Goal: Task Accomplishment & Management: Use online tool/utility

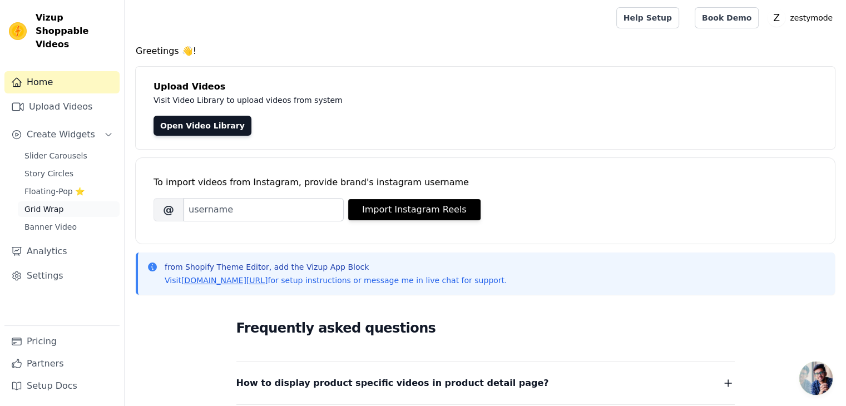
click at [52, 204] on span "Grid Wrap" at bounding box center [43, 209] width 39 height 11
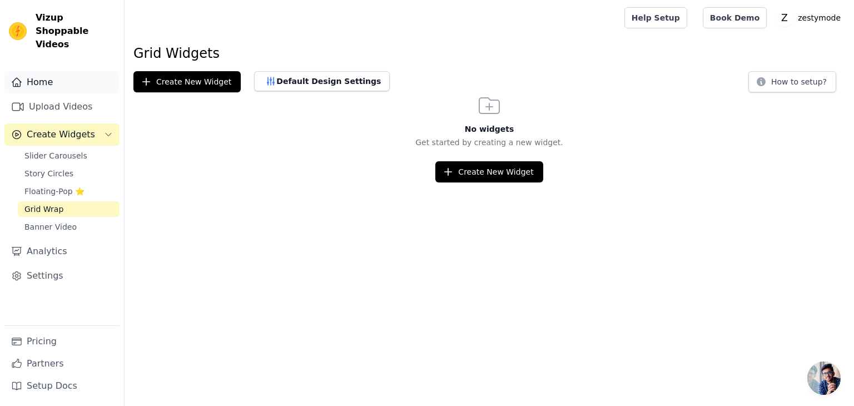
click at [41, 72] on link "Home" at bounding box center [61, 82] width 115 height 22
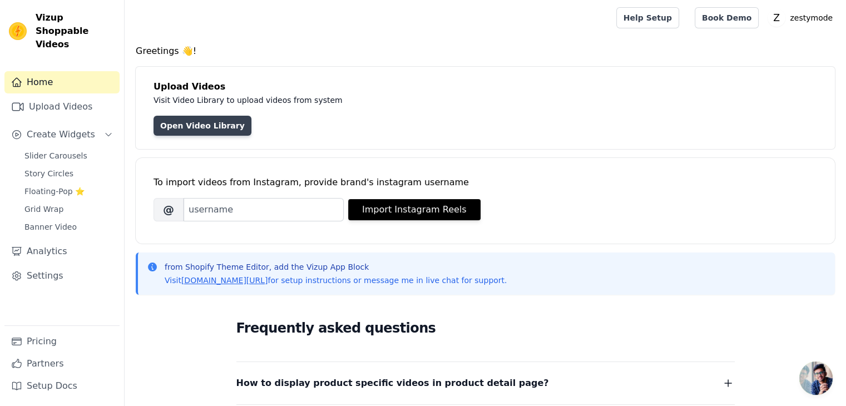
click at [172, 127] on link "Open Video Library" at bounding box center [202, 126] width 98 height 20
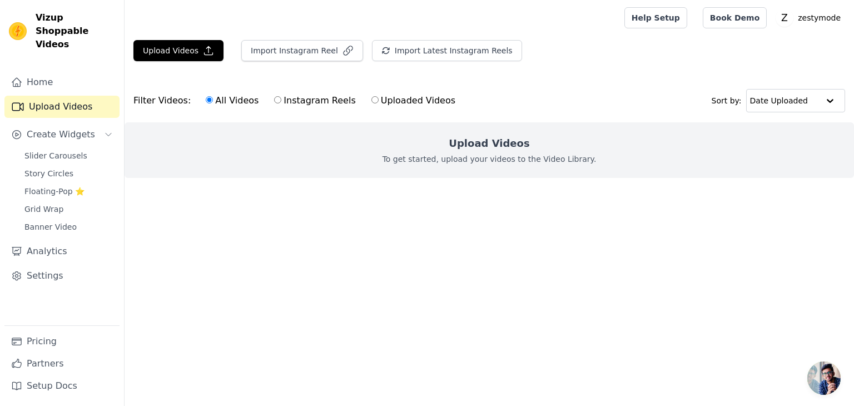
click at [504, 145] on h2 "Upload Videos" at bounding box center [489, 144] width 81 height 16
click at [511, 154] on p "To get started, upload your videos to the Video Library." at bounding box center [490, 158] width 214 height 11
click at [371, 104] on label "Uploaded Videos" at bounding box center [413, 100] width 85 height 14
click at [371, 103] on input "Uploaded Videos" at bounding box center [374, 99] width 7 height 7
radio input "true"
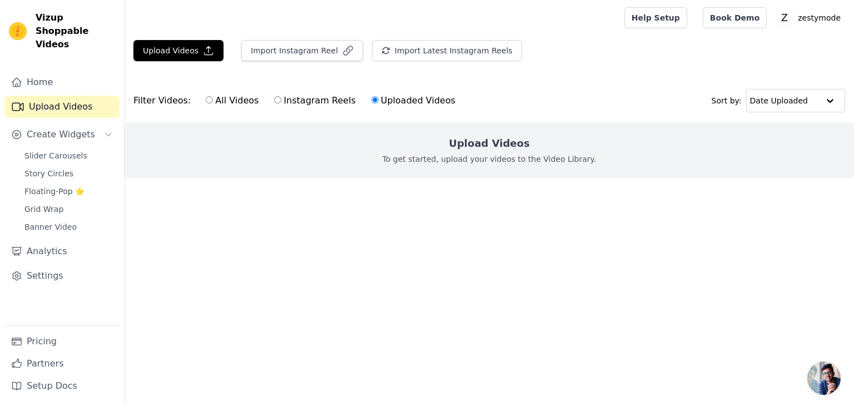
click at [496, 163] on p "To get started, upload your videos to the Video Library." at bounding box center [490, 158] width 214 height 11
click at [206, 101] on input "All Videos" at bounding box center [209, 99] width 7 height 7
radio input "true"
click at [197, 39] on main "Upload Videos Import Instagram Reel Import Latest Instagram Reels Import Latest…" at bounding box center [489, 129] width 729 height 187
click at [197, 44] on button "Upload Videos" at bounding box center [178, 50] width 90 height 21
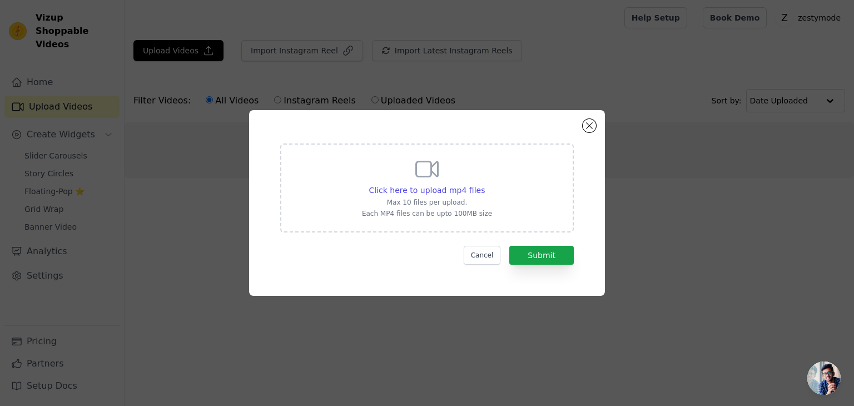
click at [489, 192] on div "Click here to upload mp4 files Max 10 files per upload. Each MP4 files can be u…" at bounding box center [427, 187] width 294 height 89
click at [485, 185] on input "Click here to upload mp4 files Max 10 files per upload. Each MP4 files can be u…" at bounding box center [484, 184] width 1 height 1
type input "C:\fakepath\56128e4b5ec2cbdd49ff1816d932428d.mp4"
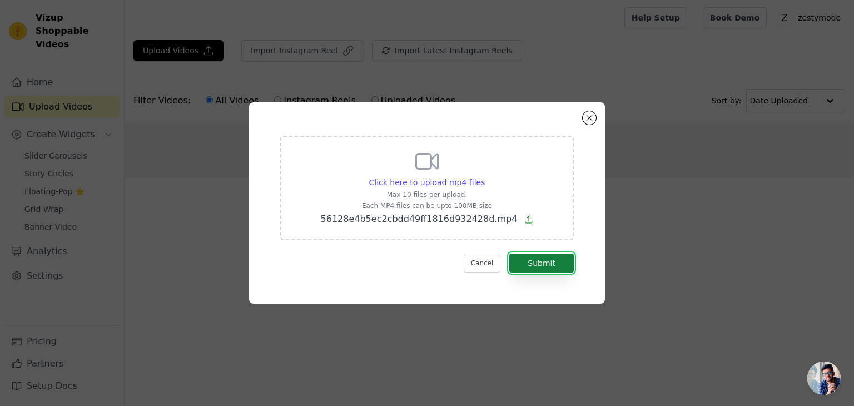
click at [534, 261] on button "Submit" at bounding box center [541, 263] width 64 height 19
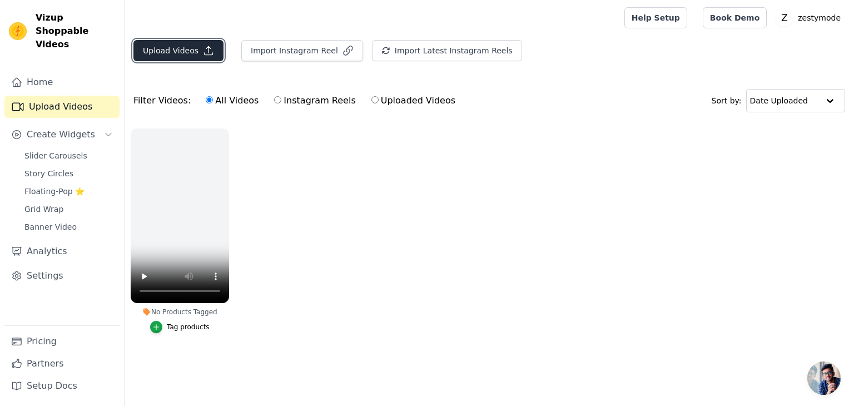
click at [189, 56] on button "Upload Videos" at bounding box center [178, 50] width 90 height 21
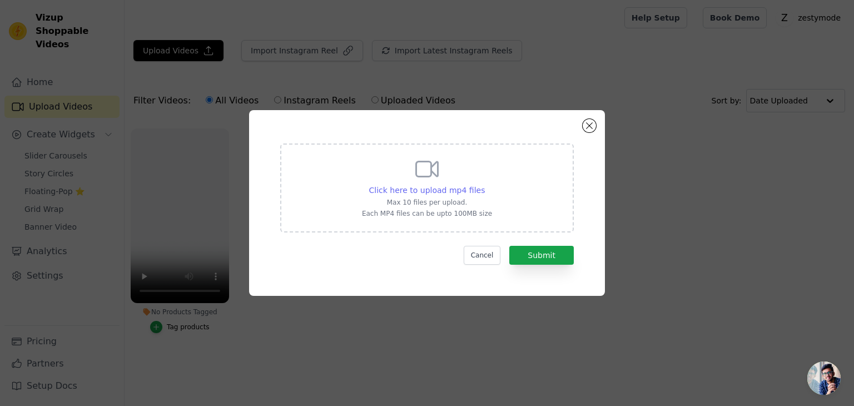
click at [426, 193] on span "Click here to upload mp4 files" at bounding box center [427, 190] width 116 height 9
click at [484, 185] on input "Click here to upload mp4 files Max 10 files per upload. Each MP4 files can be u…" at bounding box center [484, 184] width 1 height 1
type input "C:\fakepath\b83b69f3bc122747b4234d5b9f0ffbfd (1).mp4"
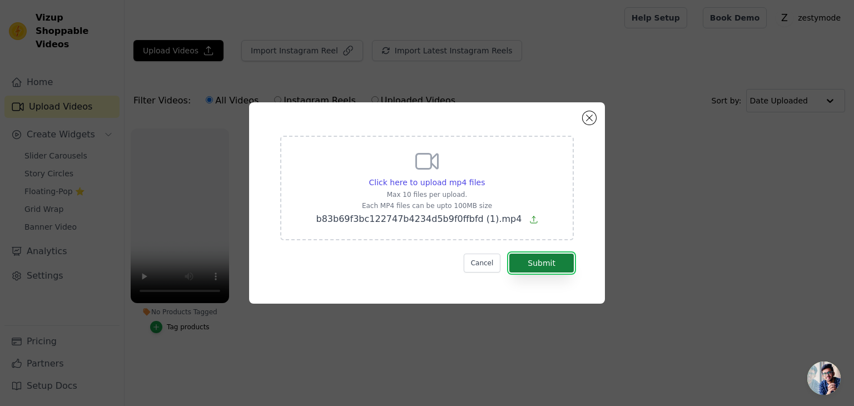
click at [545, 266] on button "Submit" at bounding box center [541, 263] width 64 height 19
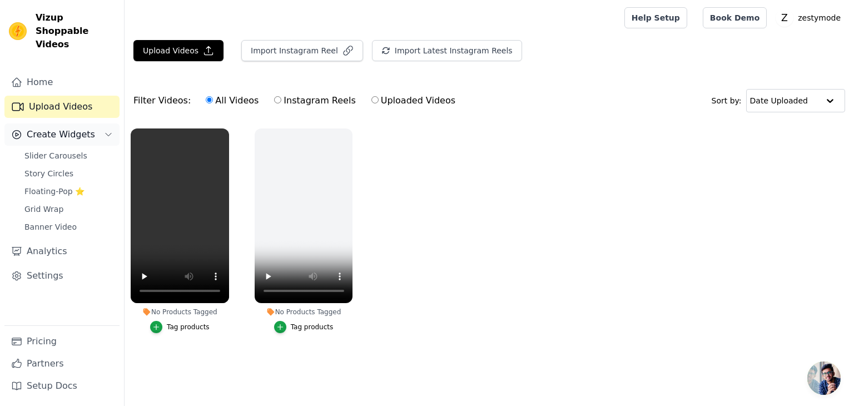
click at [38, 128] on span "Create Widgets" at bounding box center [61, 134] width 68 height 13
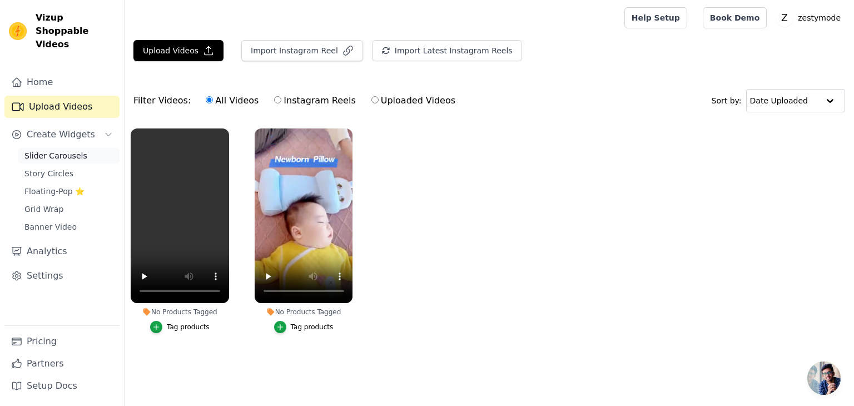
click at [51, 150] on span "Slider Carousels" at bounding box center [55, 155] width 63 height 11
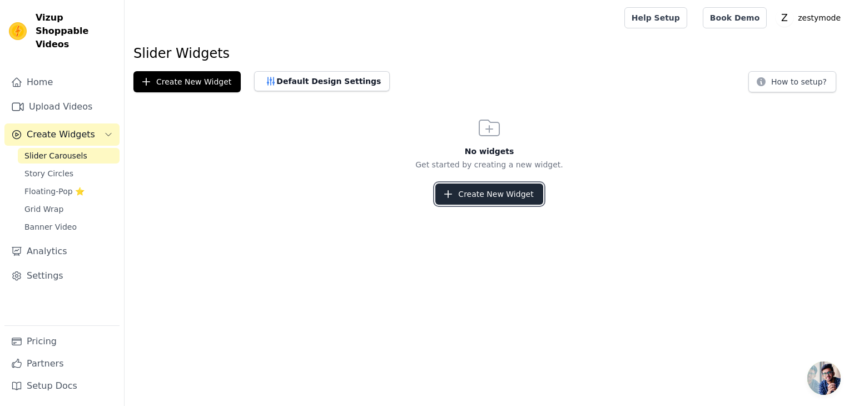
click at [499, 203] on button "Create New Widget" at bounding box center [488, 193] width 107 height 21
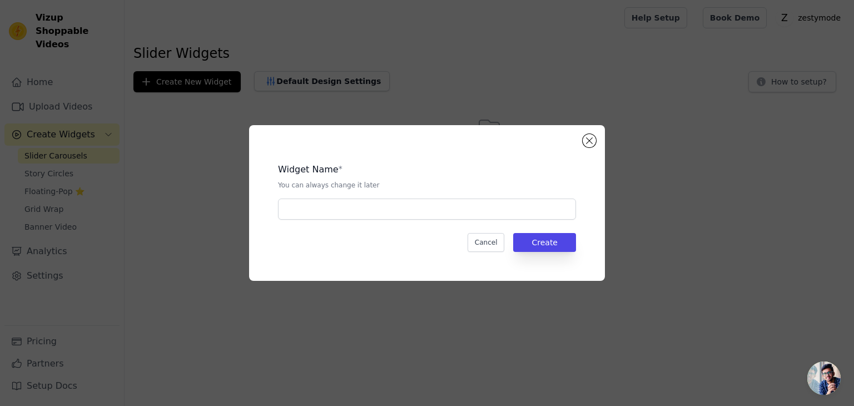
click at [315, 196] on div "Widget Name * You can always change it later" at bounding box center [427, 187] width 298 height 66
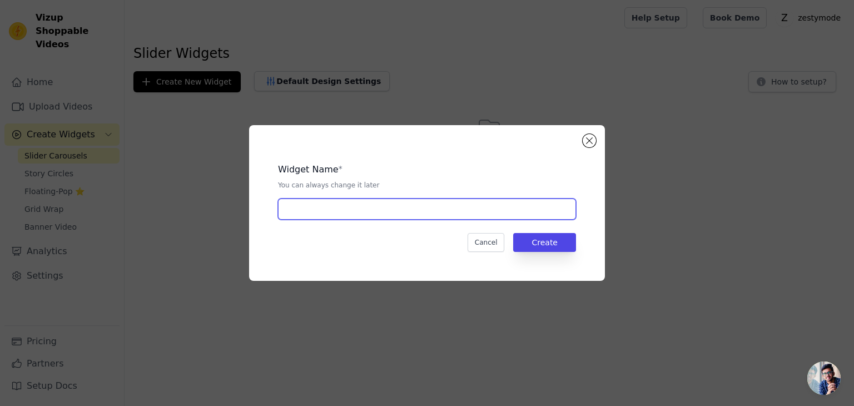
click at [315, 205] on input "text" at bounding box center [427, 208] width 298 height 21
type input "c"
type input "video"
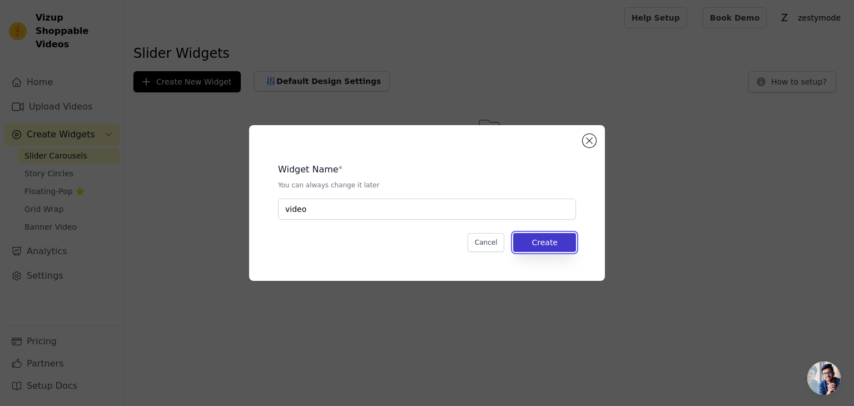
click at [554, 245] on button "Create" at bounding box center [544, 242] width 63 height 19
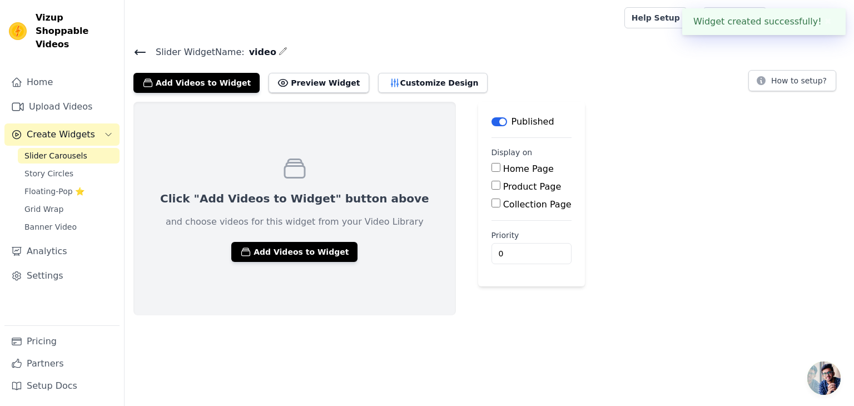
click at [492, 187] on input "Product Page" at bounding box center [496, 185] width 9 height 9
checkbox input "true"
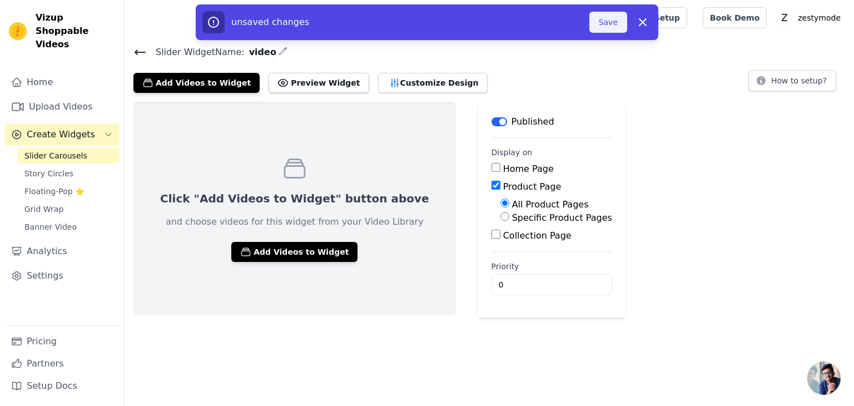
click at [598, 24] on button "Save" at bounding box center [608, 22] width 38 height 21
click at [606, 26] on button "Save" at bounding box center [608, 22] width 38 height 21
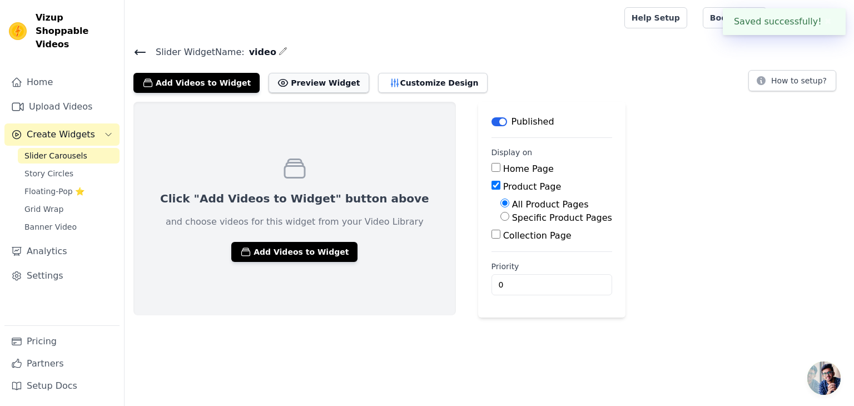
click at [299, 80] on button "Preview Widget" at bounding box center [319, 83] width 100 height 20
click at [496, 286] on input "0" at bounding box center [552, 284] width 121 height 21
click at [444, 317] on html "Vizup Shoppable Videos Home Upload Videos Create Widgets Slider Carousels Story…" at bounding box center [427, 158] width 854 height 317
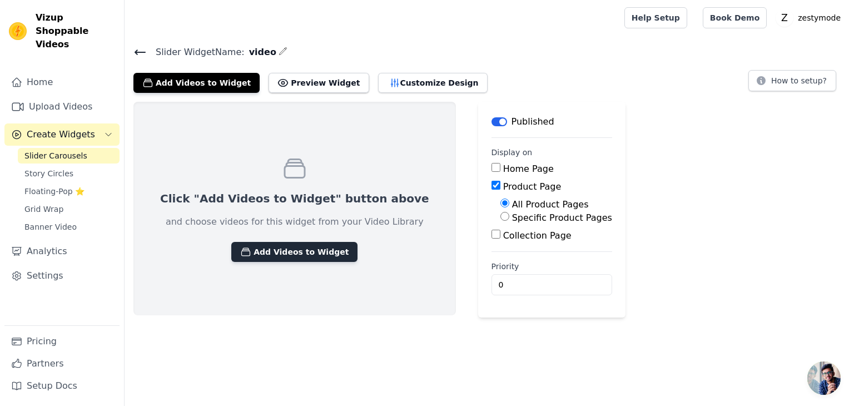
click at [269, 255] on button "Add Videos to Widget" at bounding box center [294, 252] width 126 height 20
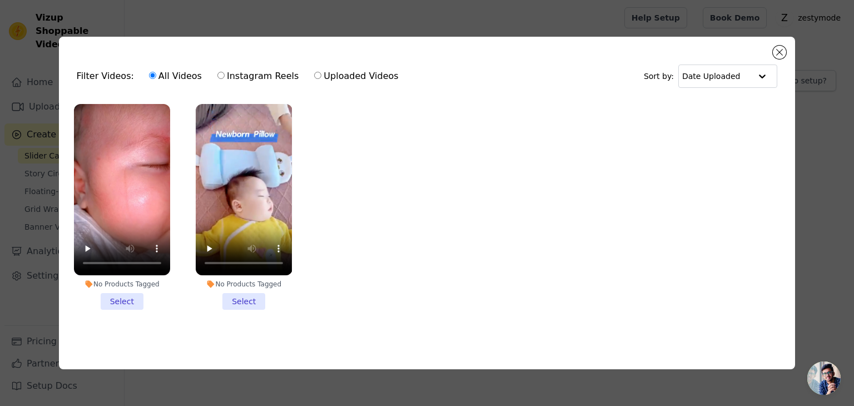
click at [126, 297] on li "No Products Tagged Select" at bounding box center [122, 207] width 96 height 206
click at [0, 0] on input "No Products Tagged Select" at bounding box center [0, 0] width 0 height 0
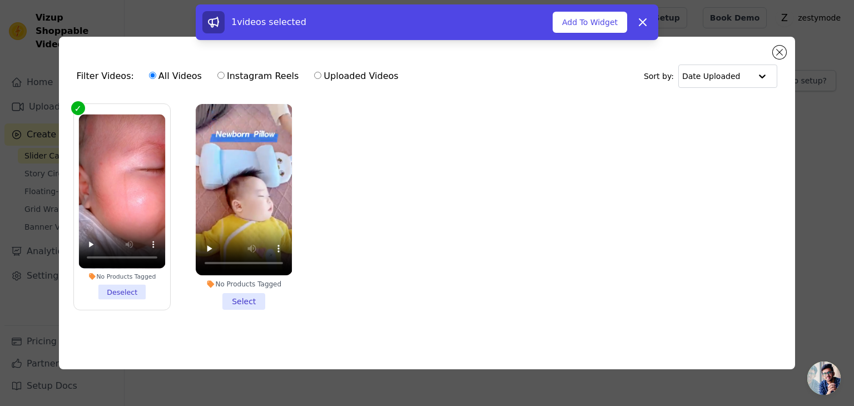
click at [233, 302] on li "No Products Tagged Select" at bounding box center [244, 207] width 96 height 206
click at [0, 0] on input "No Products Tagged Select" at bounding box center [0, 0] width 0 height 0
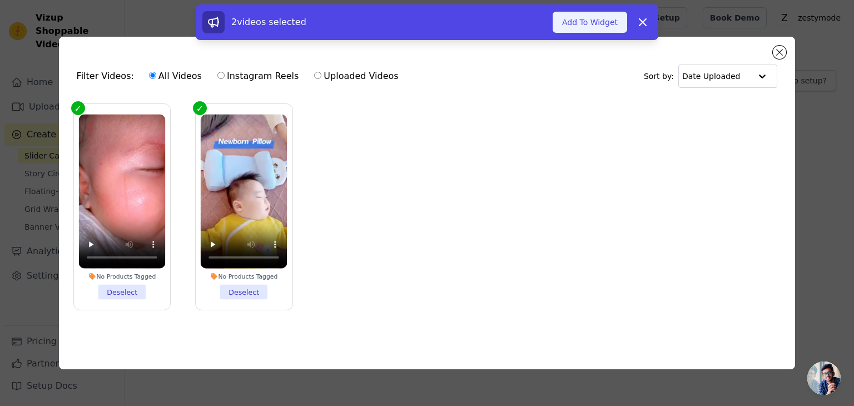
click at [594, 29] on button "Add To Widget" at bounding box center [590, 22] width 75 height 21
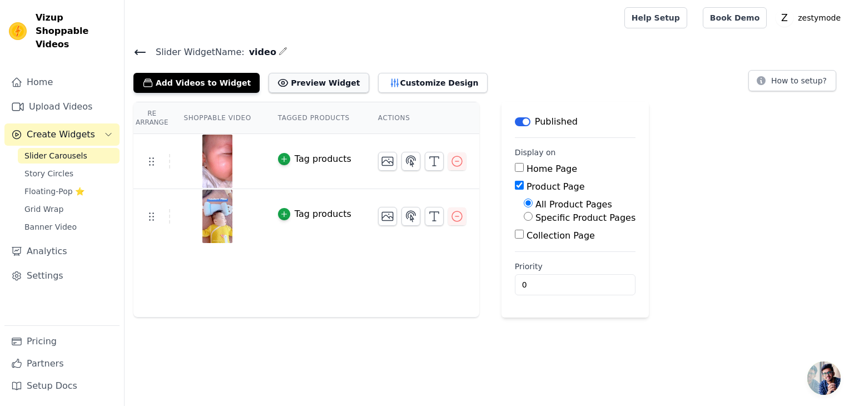
click at [272, 83] on button "Preview Widget" at bounding box center [319, 83] width 100 height 20
click at [54, 204] on span "Grid Wrap" at bounding box center [43, 209] width 39 height 11
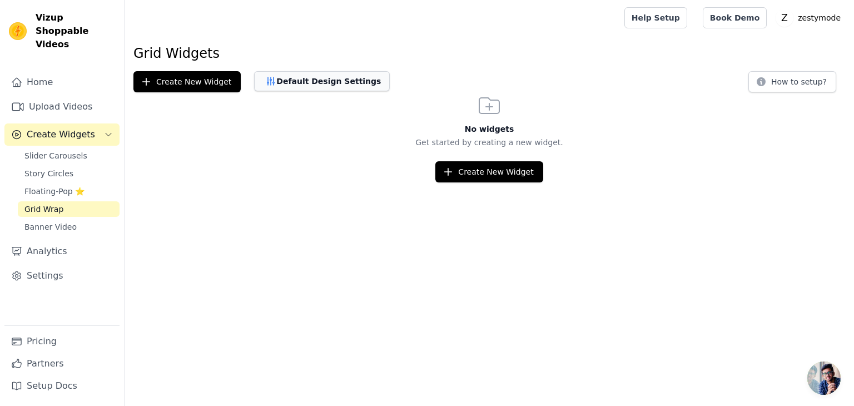
click at [295, 82] on button "Default Design Settings" at bounding box center [322, 81] width 136 height 20
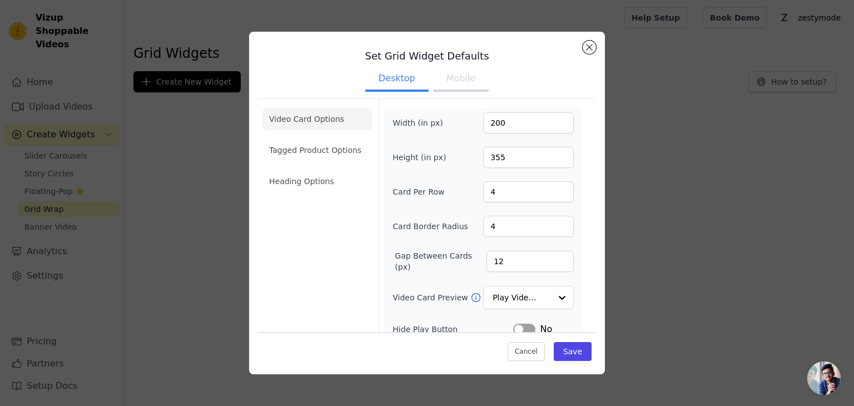
click at [445, 81] on button "Mobile" at bounding box center [461, 79] width 56 height 24
click at [589, 46] on button "Close modal" at bounding box center [589, 47] width 13 height 13
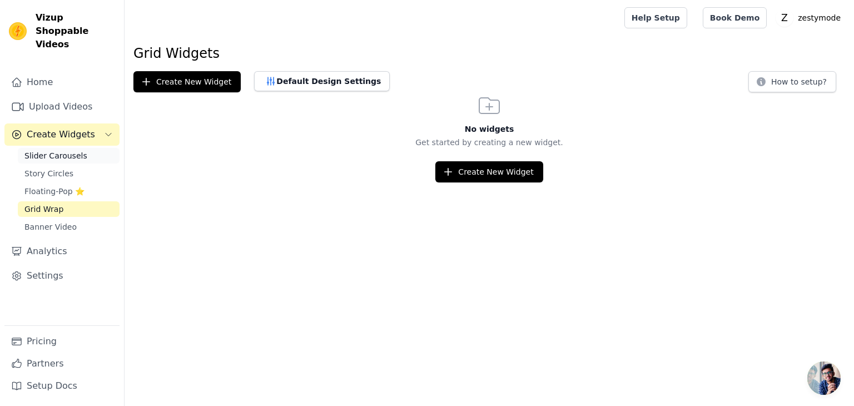
click at [58, 150] on span "Slider Carousels" at bounding box center [55, 155] width 63 height 11
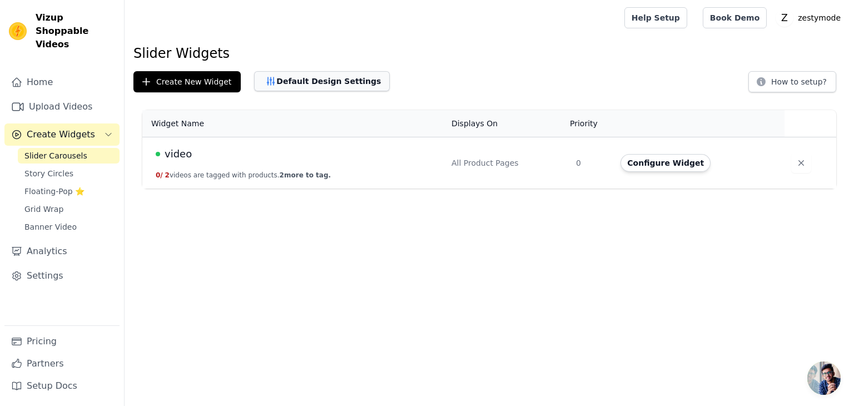
click at [285, 82] on button "Default Design Settings" at bounding box center [322, 81] width 136 height 20
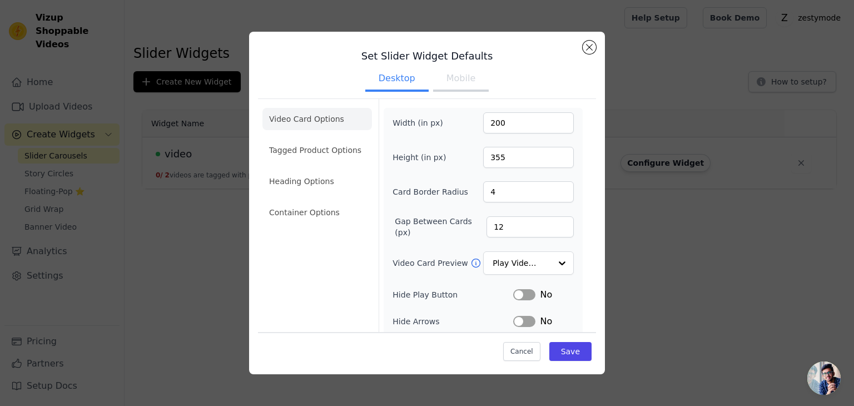
click at [518, 295] on button "Label" at bounding box center [524, 294] width 22 height 11
click at [513, 294] on button "Label" at bounding box center [524, 294] width 22 height 11
click at [540, 265] on input "Video Card Preview" at bounding box center [521, 263] width 57 height 22
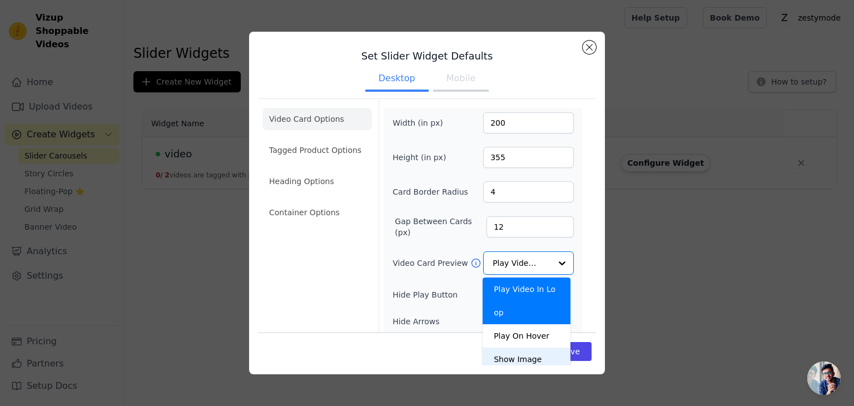
click at [585, 319] on div "Video Card Options Tagged Product Options Heading Options Container Options Wid…" at bounding box center [427, 275] width 338 height 354
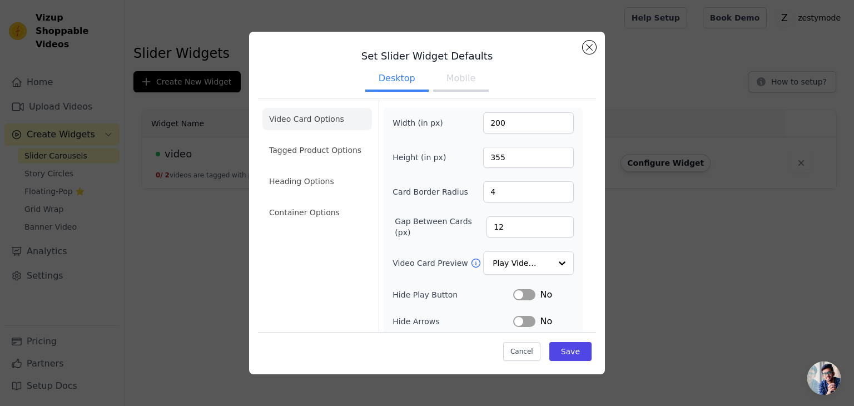
click at [456, 78] on button "Mobile" at bounding box center [461, 79] width 56 height 24
click at [592, 49] on button "Close modal" at bounding box center [589, 47] width 13 height 13
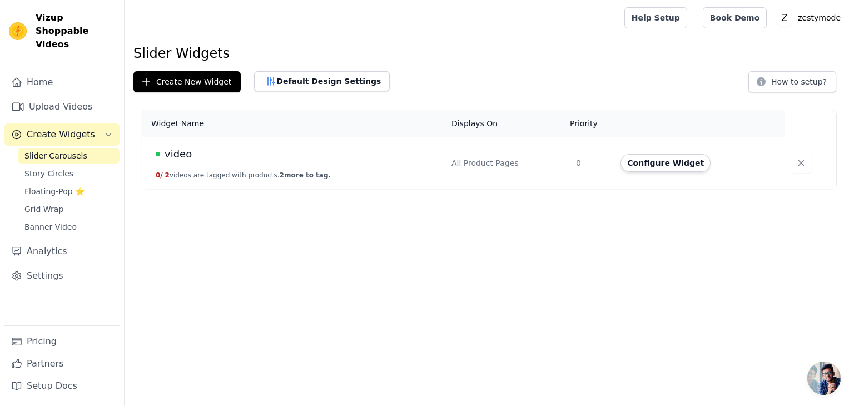
click at [237, 171] on button "0 / 2 videos are tagged with products. 2 more to tag." at bounding box center [243, 175] width 175 height 9
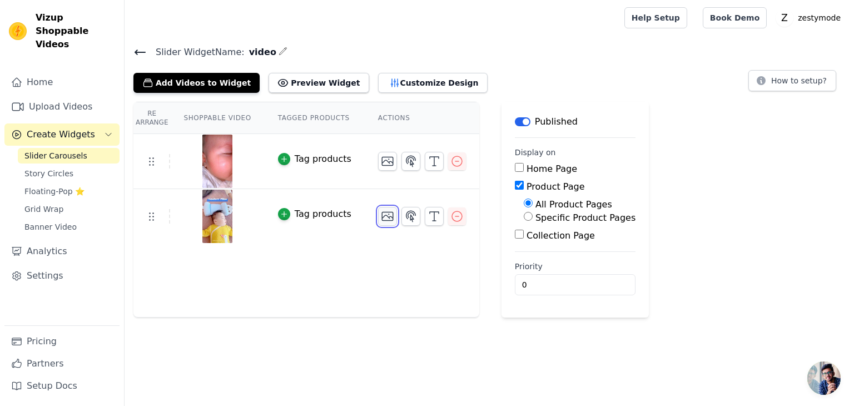
click at [382, 216] on icon "button" at bounding box center [387, 216] width 11 height 8
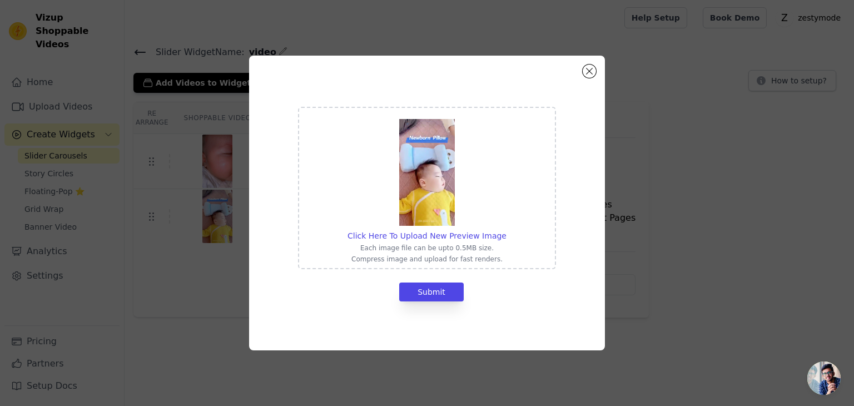
click at [409, 259] on p "Compress image and upload for fast renders." at bounding box center [427, 259] width 159 height 9
click at [506, 230] on input "Click Here To Upload New Preview Image Each image file can be upto 0.5MB size. …" at bounding box center [506, 230] width 1 height 1
click at [593, 72] on button "Close modal" at bounding box center [589, 70] width 13 height 13
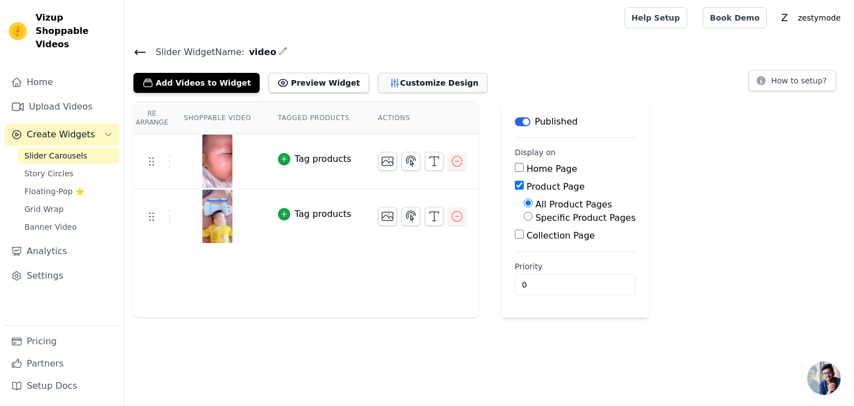
click at [389, 85] on button "Customize Design" at bounding box center [433, 83] width 110 height 20
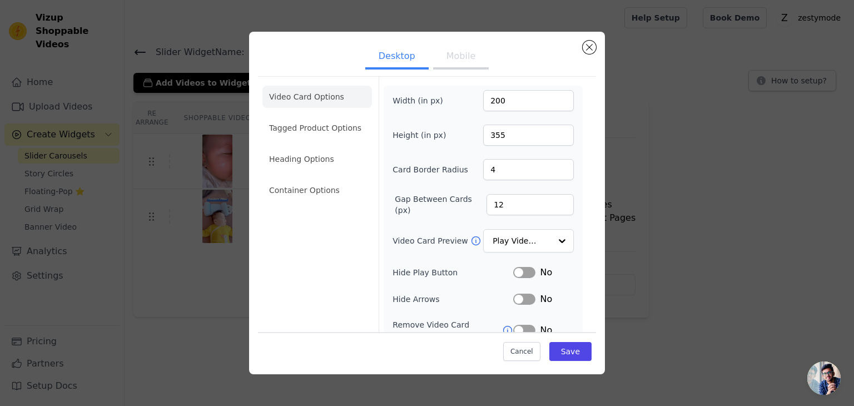
click at [444, 50] on button "Mobile" at bounding box center [461, 57] width 56 height 24
click at [389, 48] on button "Desktop" at bounding box center [396, 57] width 63 height 24
click at [450, 58] on button "Mobile" at bounding box center [461, 57] width 56 height 24
click at [393, 54] on button "Desktop" at bounding box center [396, 57] width 63 height 24
click at [307, 179] on li "Tagged Product Options" at bounding box center [317, 190] width 110 height 22
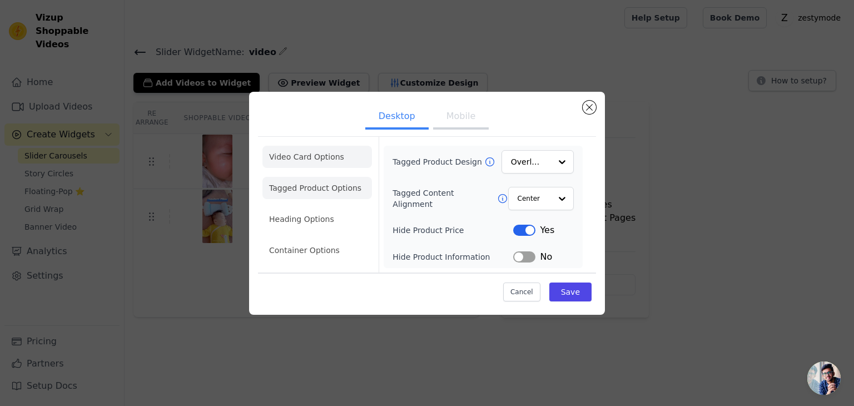
click at [312, 177] on li "Video Card Options" at bounding box center [317, 188] width 110 height 22
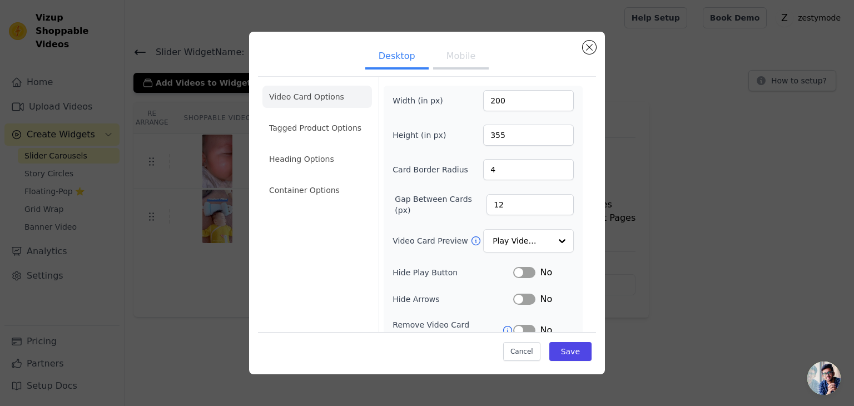
click at [457, 52] on button "Mobile" at bounding box center [461, 57] width 56 height 24
click at [394, 63] on button "Desktop" at bounding box center [396, 57] width 63 height 24
click at [435, 55] on button "Mobile" at bounding box center [461, 57] width 56 height 24
click at [395, 54] on button "Desktop" at bounding box center [396, 57] width 63 height 24
click at [463, 52] on button "Mobile" at bounding box center [461, 57] width 56 height 24
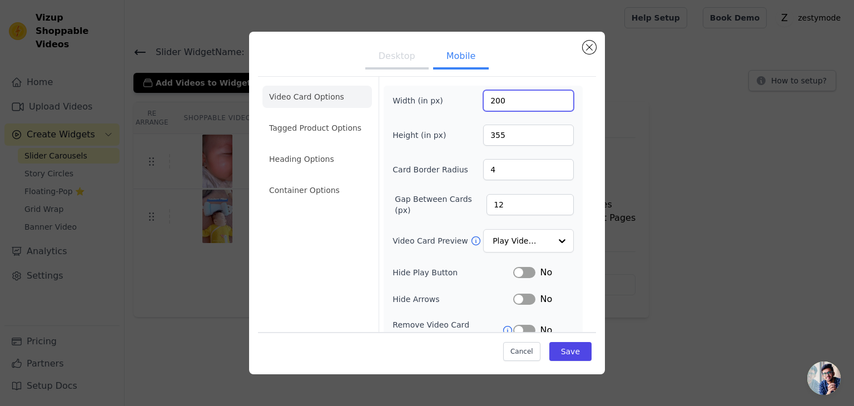
click at [497, 102] on input "200" at bounding box center [528, 100] width 91 height 21
type input "300"
click at [500, 136] on input "355" at bounding box center [528, 135] width 91 height 21
type input "200"
click at [548, 171] on input "4" at bounding box center [528, 169] width 91 height 21
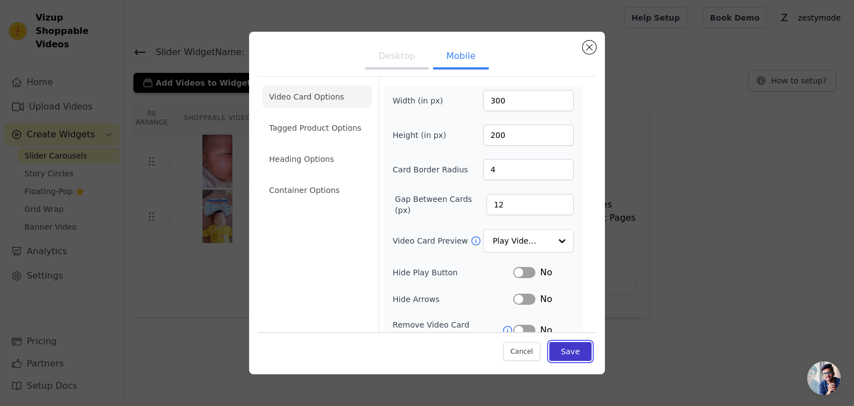
click at [556, 350] on button "Save" at bounding box center [570, 351] width 42 height 19
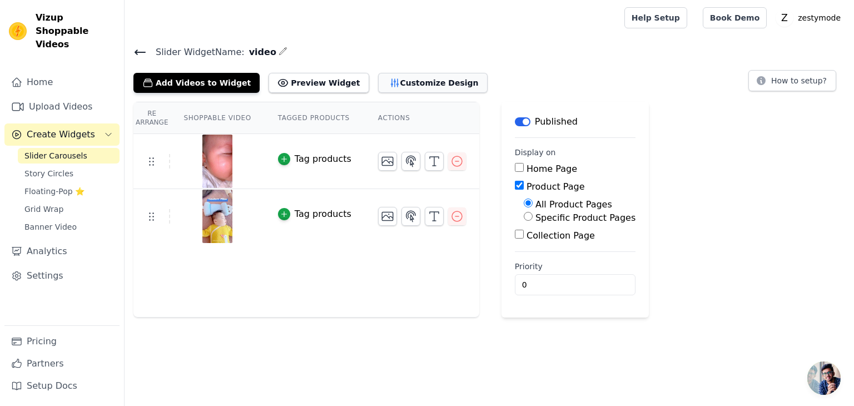
click at [409, 83] on button "Customize Design" at bounding box center [433, 83] width 110 height 20
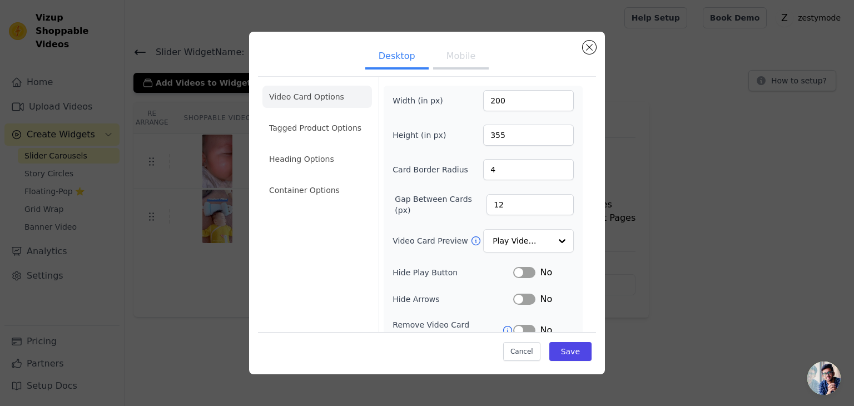
click at [454, 62] on button "Mobile" at bounding box center [461, 57] width 56 height 24
click at [402, 61] on button "Desktop" at bounding box center [396, 57] width 63 height 24
click at [454, 57] on button "Mobile" at bounding box center [461, 57] width 56 height 24
click at [538, 240] on input "Video Card Preview" at bounding box center [521, 241] width 57 height 22
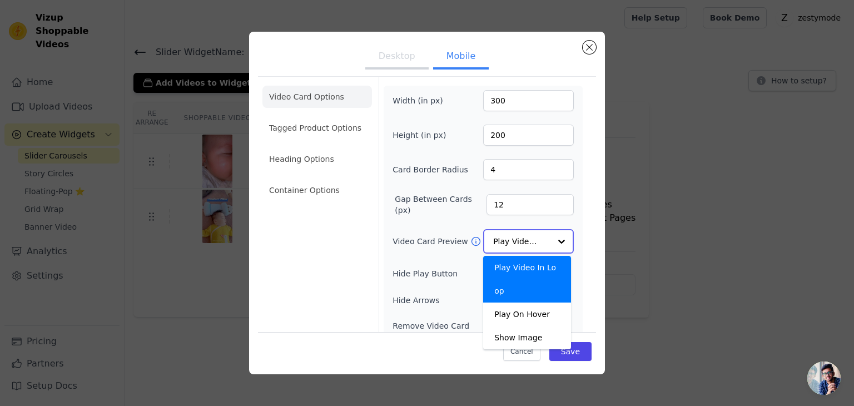
click at [538, 240] on input "Video Card Preview" at bounding box center [521, 241] width 57 height 22
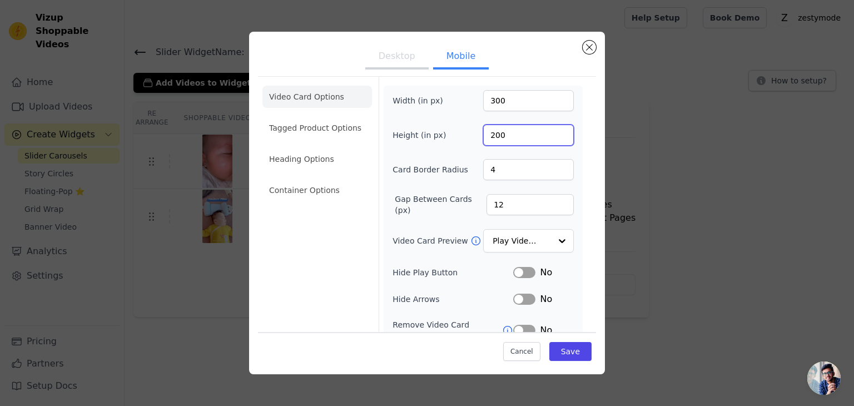
click at [510, 131] on input "200" at bounding box center [528, 135] width 91 height 21
type input "160"
